Goal: Entertainment & Leisure: Consume media (video, audio)

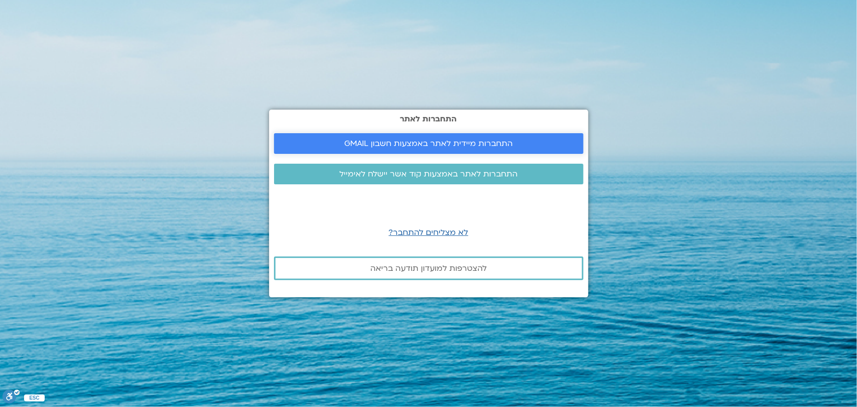
click at [471, 139] on span "התחברות מיידית לאתר באמצעות חשבון GMAIL" at bounding box center [428, 143] width 168 height 9
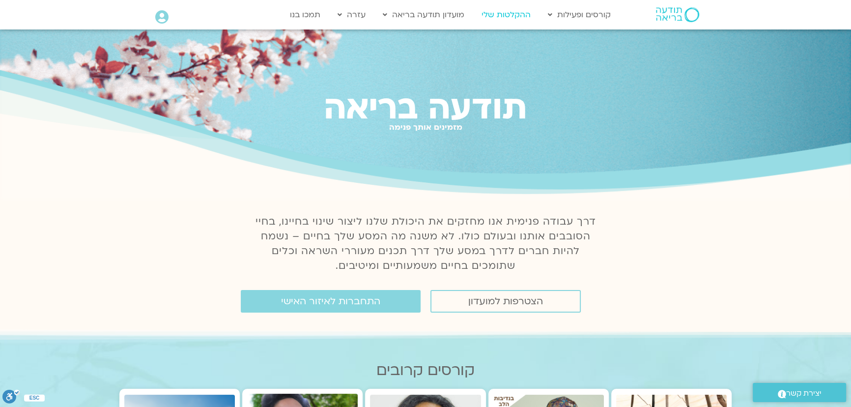
click at [499, 14] on link "ההקלטות שלי" at bounding box center [505, 14] width 59 height 19
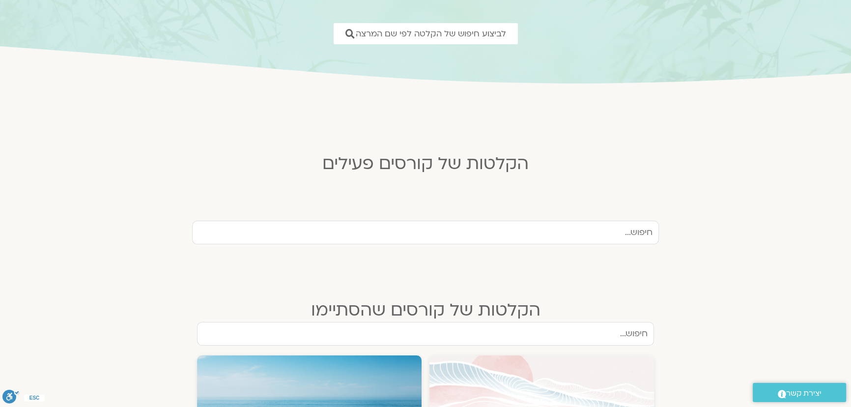
scroll to position [268, 0]
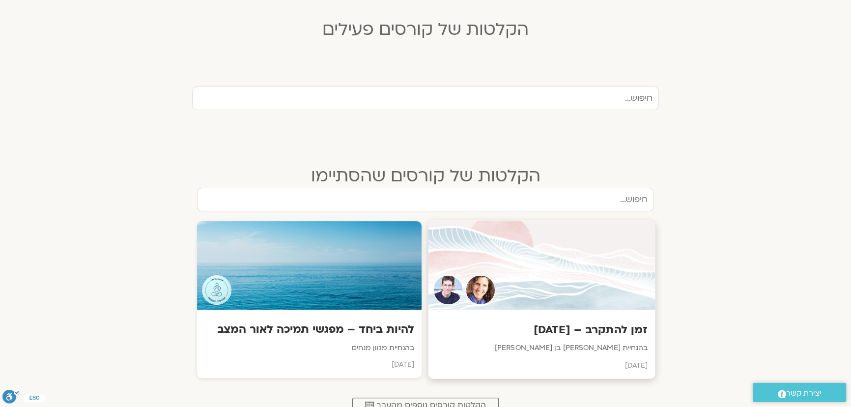
click at [599, 260] on div at bounding box center [541, 265] width 227 height 89
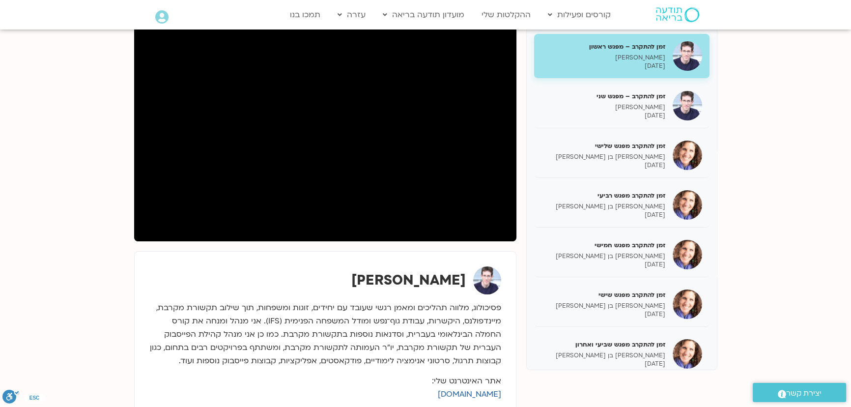
scroll to position [123, 0]
